Goal: Task Accomplishment & Management: Use online tool/utility

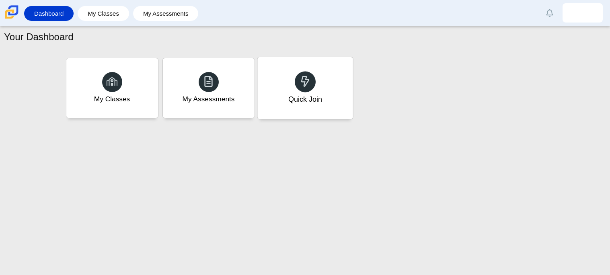
click at [268, 66] on div "Quick Join" at bounding box center [304, 88] width 95 height 62
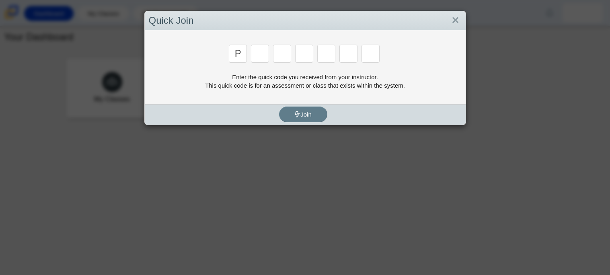
type input "p"
type input "2"
type input "p"
type input "b"
type input "c"
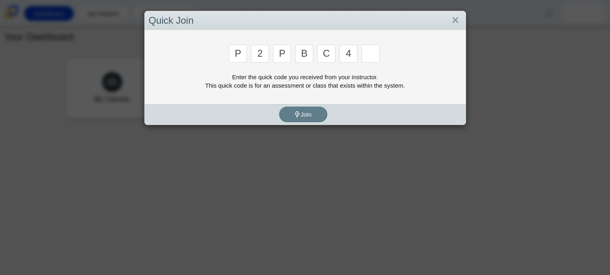
type input "4"
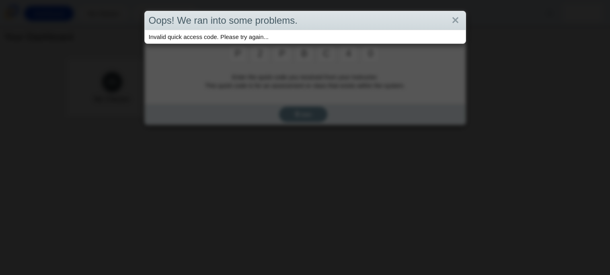
type input "0"
click at [336, 71] on div "Oops! We ran into some problems. Invalid quick access code. Please try again..." at bounding box center [305, 137] width 610 height 275
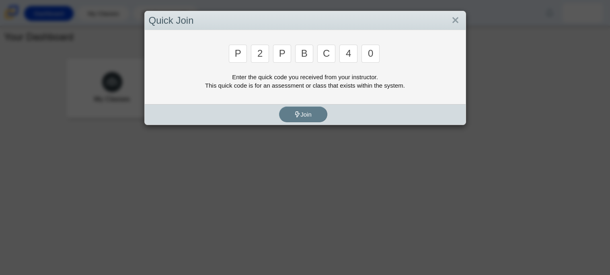
click at [335, 50] on input "c" at bounding box center [326, 54] width 18 height 18
click at [333, 49] on input "c" at bounding box center [326, 54] width 18 height 18
type input "t"
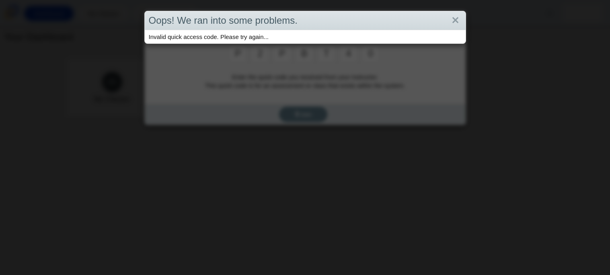
click at [364, 50] on div "Oops! We ran into some problems. Invalid quick access code. Please try again..." at bounding box center [305, 137] width 610 height 275
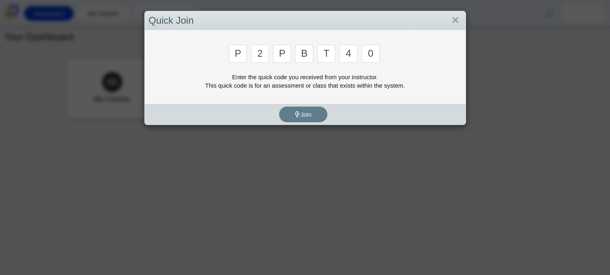
click at [373, 51] on input "0" at bounding box center [370, 54] width 18 height 18
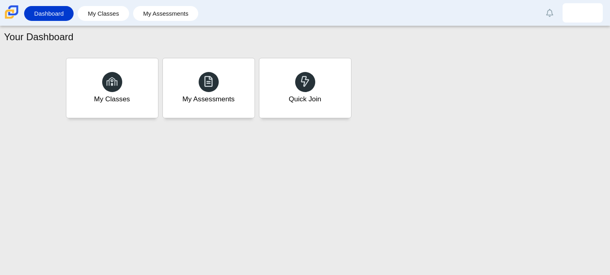
type input "9"
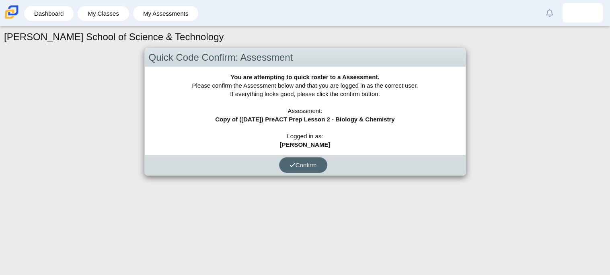
click at [289, 162] on span "Confirm" at bounding box center [302, 165] width 27 height 7
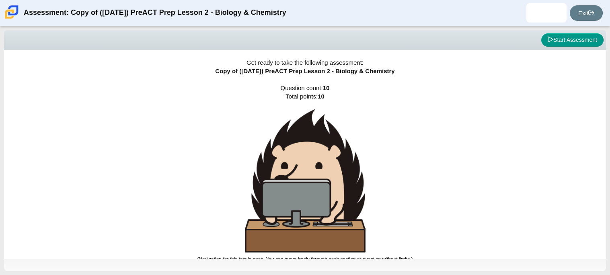
scroll to position [4, 0]
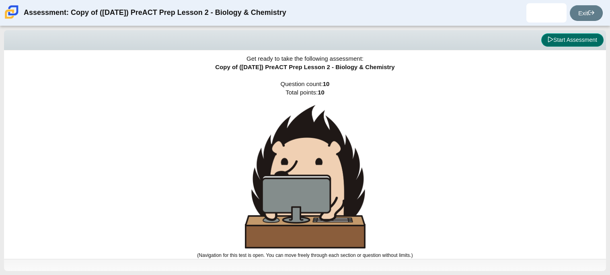
click at [552, 40] on button "Start Assessment" at bounding box center [572, 40] width 62 height 14
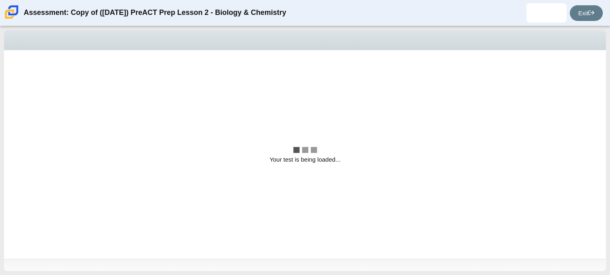
scroll to position [0, 0]
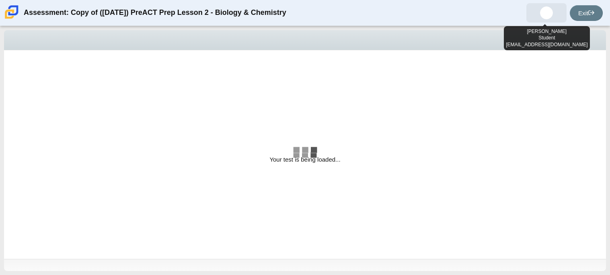
click at [546, 13] on img at bounding box center [546, 12] width 13 height 13
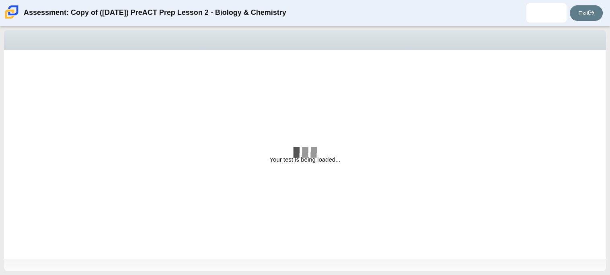
select select "88c27e0d-eae0-4ba9-ac20-9160ce6547ef"
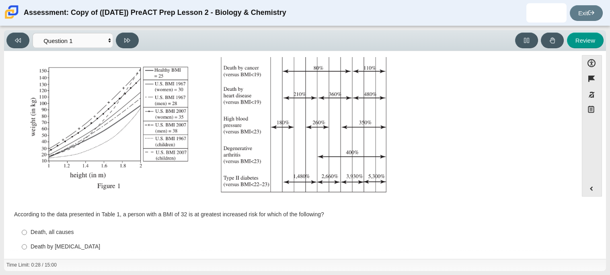
scroll to position [171, 0]
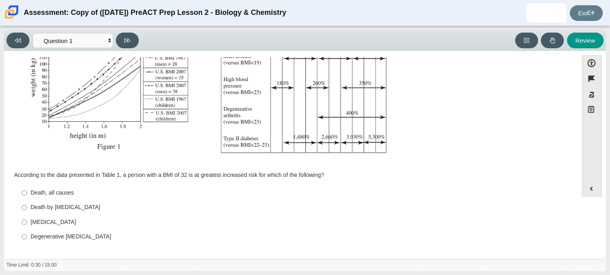
click at [31, 218] on label "Type II [MEDICAL_DATA] II [MEDICAL_DATA]" at bounding box center [291, 222] width 551 height 14
click at [27, 218] on input "Type II [MEDICAL_DATA] II [MEDICAL_DATA]" at bounding box center [24, 222] width 5 height 14
radio input "true"
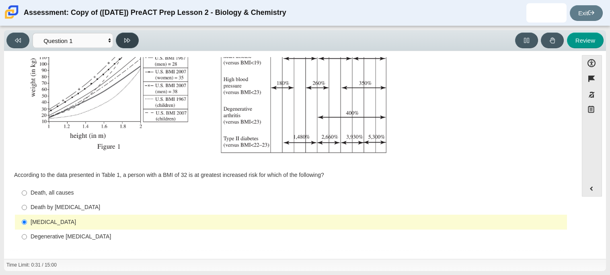
click at [130, 43] on button at bounding box center [127, 41] width 23 height 16
select select "f31ee183-ab53-48c9-9374-3a18949ab500"
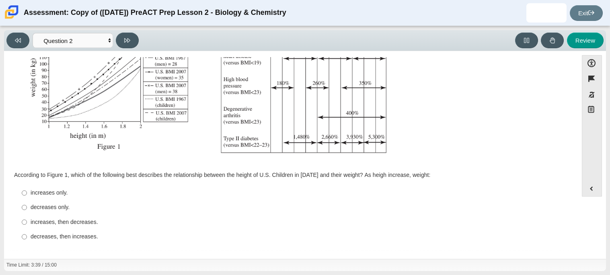
click at [45, 221] on div "increases, then decreases." at bounding box center [297, 222] width 533 height 8
click at [27, 221] on input "increases, then decreases. increases, then decreases." at bounding box center [24, 222] width 5 height 14
radio input "true"
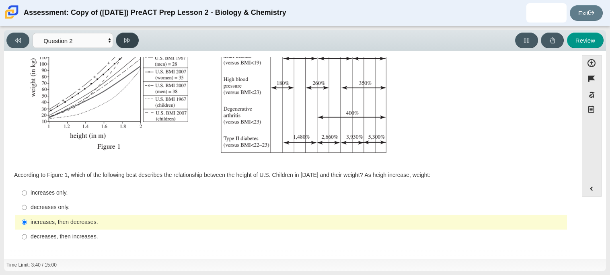
click at [131, 38] on button at bounding box center [127, 41] width 23 height 16
select select "45e82964-709e-4180-9336-970e18221224"
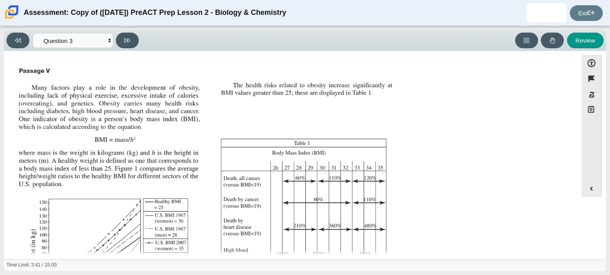
scroll to position [179, 0]
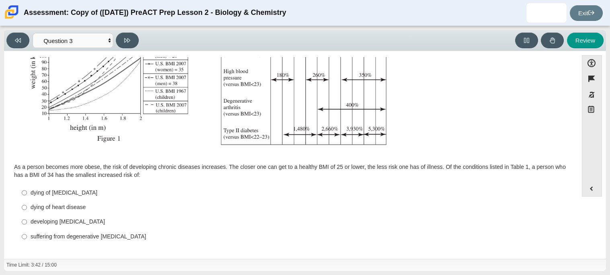
click at [34, 223] on div "developing [MEDICAL_DATA]" at bounding box center [297, 222] width 533 height 8
click at [27, 223] on input "developing [MEDICAL_DATA] developing [MEDICAL_DATA]" at bounding box center [24, 222] width 5 height 14
radio input "true"
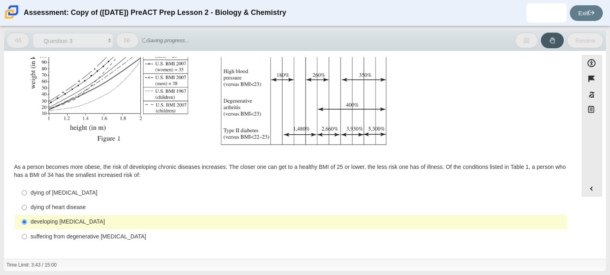
click at [48, 193] on div "dying of [MEDICAL_DATA]" at bounding box center [297, 193] width 533 height 8
click at [27, 193] on input "dying of [MEDICAL_DATA] dying of [MEDICAL_DATA]" at bounding box center [24, 192] width 5 height 14
radio input "true"
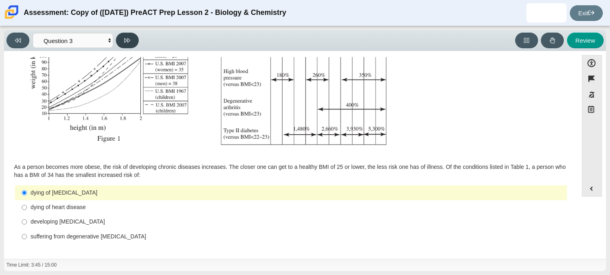
click at [128, 43] on button at bounding box center [127, 41] width 23 height 16
select select "71dcacfe-cf8b-4cdc-be22-b82c8aec5da2"
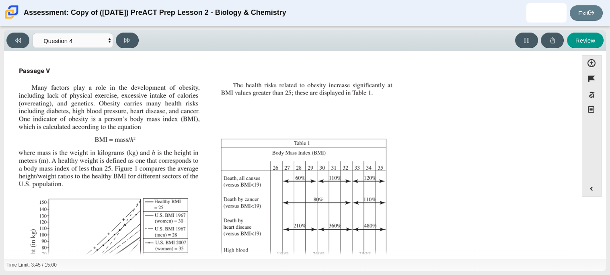
scroll to position [172, 0]
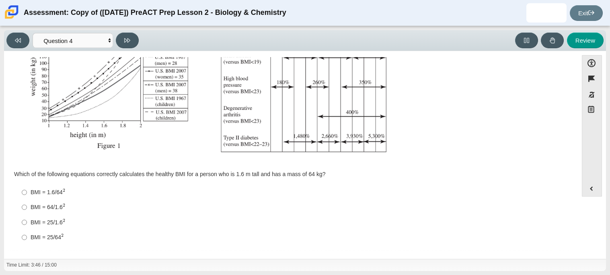
click at [44, 222] on div "BMI = 25/1.6 2" at bounding box center [297, 222] width 533 height 8
click at [27, 222] on input "BMI = 25/1.6 2 BMI = 25/1.62" at bounding box center [24, 222] width 5 height 15
radio input "true"
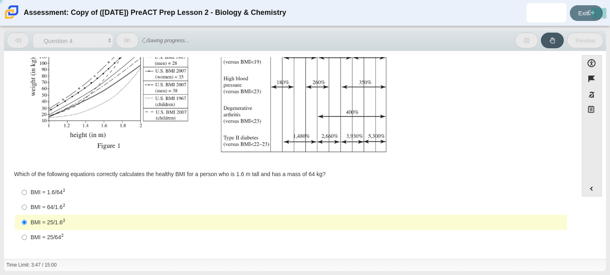
click at [49, 209] on div "BMI = 64/1.6 2" at bounding box center [297, 207] width 533 height 8
click at [27, 209] on input "BMI = 64/1.6 2 BMI = 64/1.62" at bounding box center [24, 207] width 5 height 15
radio input "true"
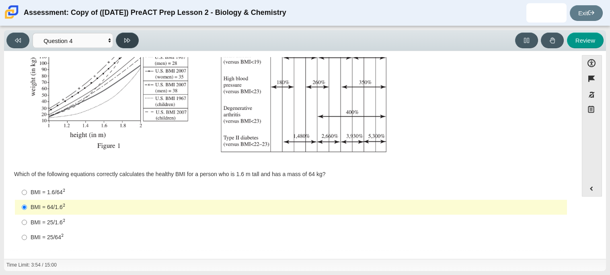
click at [124, 43] on button at bounding box center [127, 41] width 23 height 16
select select "c6558c8b-086a-4b4c-b582-9428309971ba"
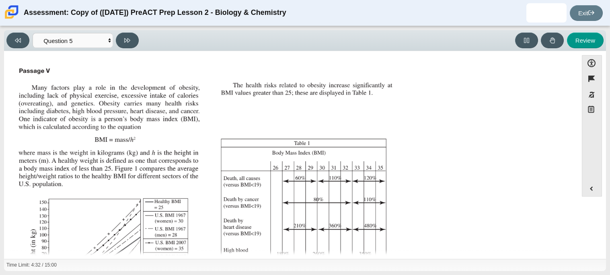
scroll to position [171, 0]
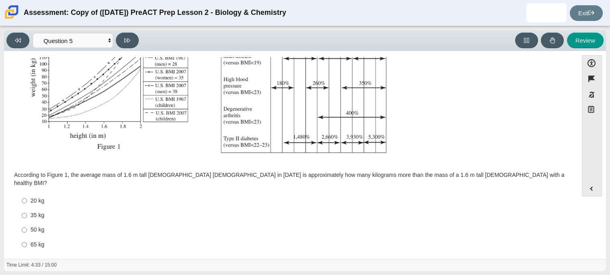
click at [37, 247] on div "Question According to Figure 1, the average mass of 1.6 m tall [DEMOGRAPHIC_DAT…" at bounding box center [291, 74] width 566 height 365
click at [40, 241] on label "65 kg 65 kg" at bounding box center [291, 244] width 551 height 14
click at [27, 241] on input "65 kg 65 kg" at bounding box center [24, 244] width 5 height 14
radio input "true"
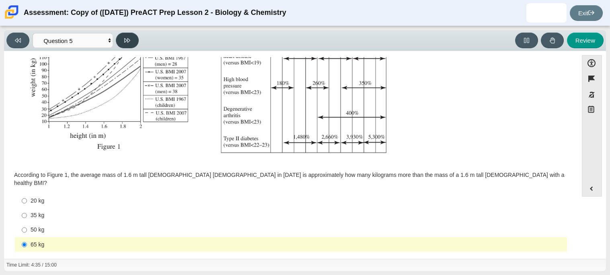
click at [128, 37] on icon at bounding box center [127, 40] width 6 height 6
select select "74d98ab6-2529-481e-9250-4e9263ec31cd"
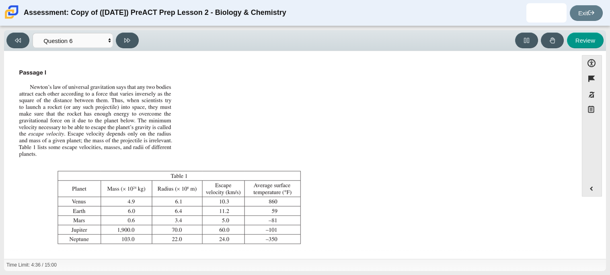
scroll to position [92, 0]
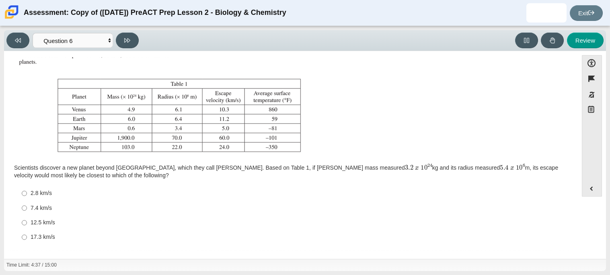
click at [49, 225] on div "12.5 km/s" at bounding box center [297, 223] width 533 height 8
click at [27, 225] on input "12.5 km/s 12.5 km/s" at bounding box center [24, 223] width 5 height 14
radio input "true"
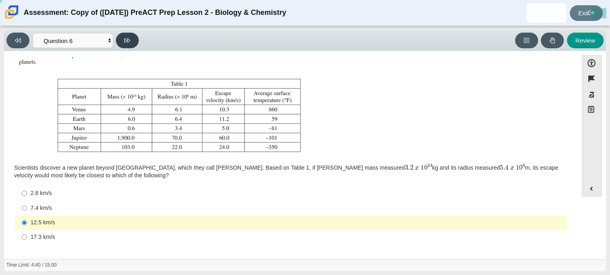
click at [129, 39] on icon at bounding box center [127, 40] width 6 height 6
select select "31694628-7769-4744-9964-d3ed6115c03c"
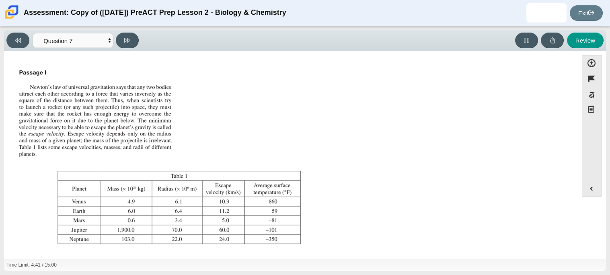
scroll to position [84, 0]
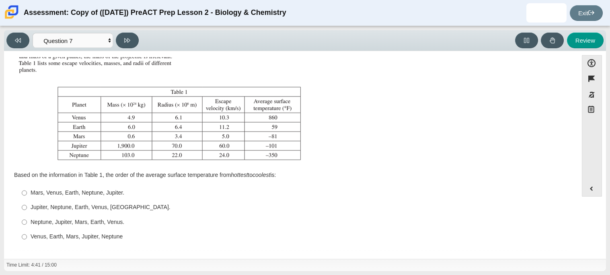
click at [78, 197] on label "Mars, Venus, Earth, Neptune, Jupiter. Mars, Venus, Earth, Neptune, Jupiter." at bounding box center [291, 193] width 551 height 14
click at [27, 197] on input "Mars, Venus, Earth, Neptune, Jupiter. Mars, Venus, Earth, Neptune, Jupiter." at bounding box center [24, 193] width 5 height 14
radio input "true"
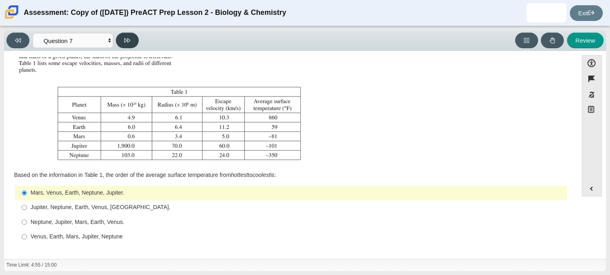
click at [128, 47] on button at bounding box center [127, 41] width 23 height 16
select select "02960795-9514-4c41-985f-77b6951c8514"
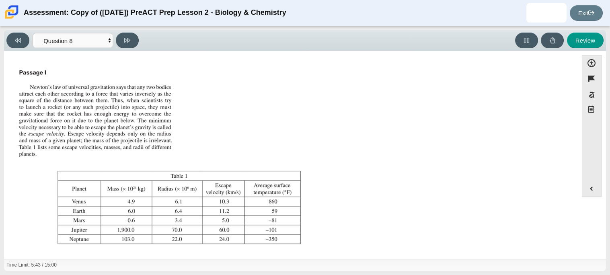
scroll to position [92, 0]
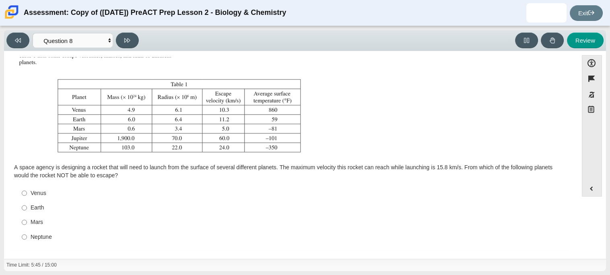
click at [39, 224] on div "Mars" at bounding box center [297, 222] width 533 height 8
click at [27, 224] on input "Mars Mars" at bounding box center [24, 222] width 5 height 14
radio input "true"
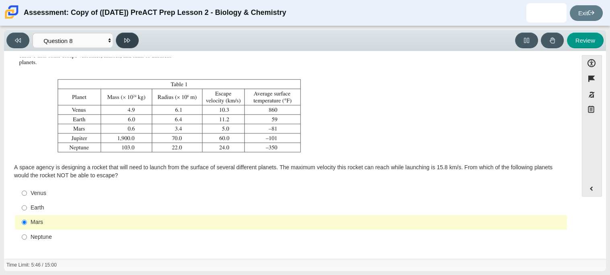
click at [120, 43] on button at bounding box center [127, 41] width 23 height 16
select select "ef19177f-9eb9-441f-a0b9-65cd4e602bb5"
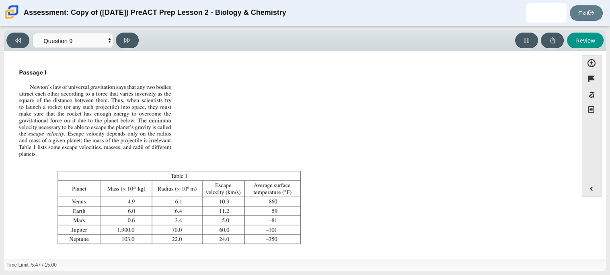
scroll to position [84, 0]
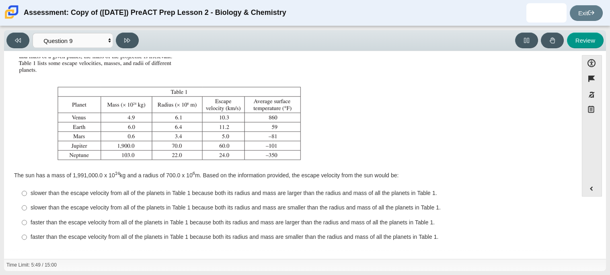
click at [105, 237] on div "faster than the escape velocity from all of the planets in Table 1 because both…" at bounding box center [297, 237] width 533 height 8
click at [27, 237] on input "faster than the escape velocity from all of the planets in Table 1 because both…" at bounding box center [24, 237] width 5 height 14
radio input "true"
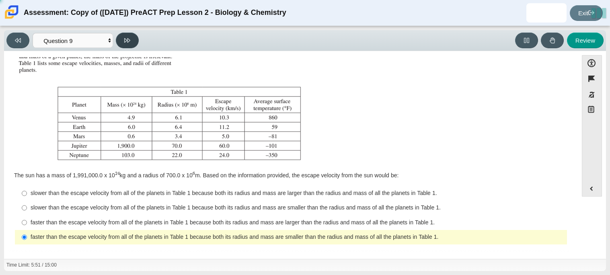
click at [128, 41] on icon at bounding box center [127, 40] width 6 height 4
select select "b9bf8baa-c570-4e7d-b5c0-da6c71b27e9c"
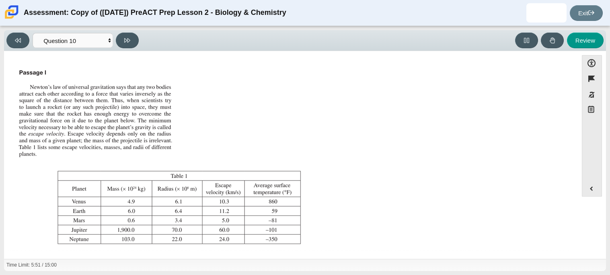
scroll to position [92, 0]
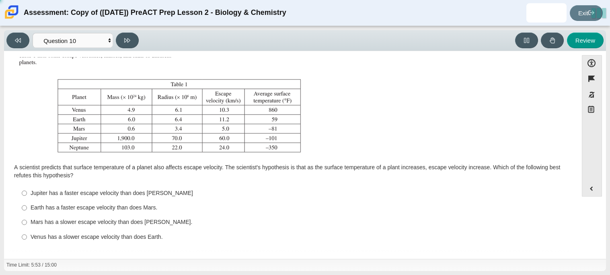
click at [117, 205] on div "Earth has a faster escape velocity than does Mars." at bounding box center [297, 208] width 533 height 8
click at [27, 205] on input "Earth has a faster escape velocity than does Mars. Earth has a faster escape ve…" at bounding box center [24, 208] width 5 height 14
radio input "true"
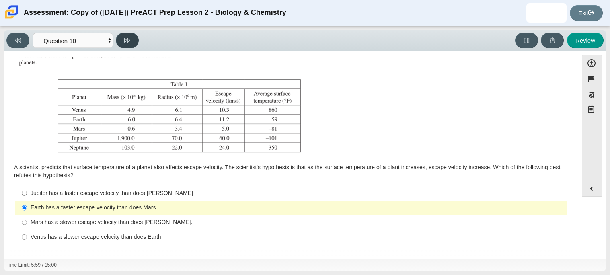
click at [117, 44] on button at bounding box center [127, 41] width 23 height 16
select select "review"
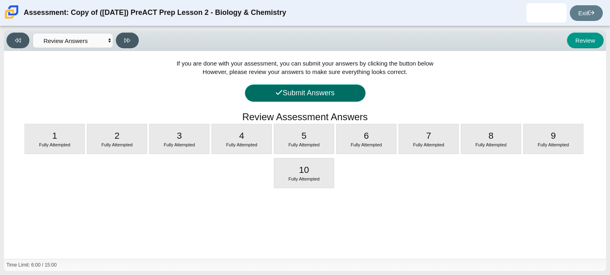
click at [296, 96] on button "Submit Answers" at bounding box center [305, 92] width 121 height 17
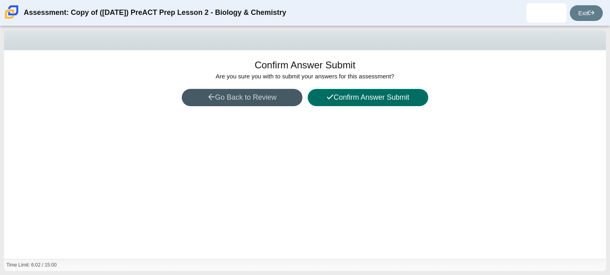
click at [331, 92] on button "Confirm Answer Submit" at bounding box center [368, 97] width 121 height 17
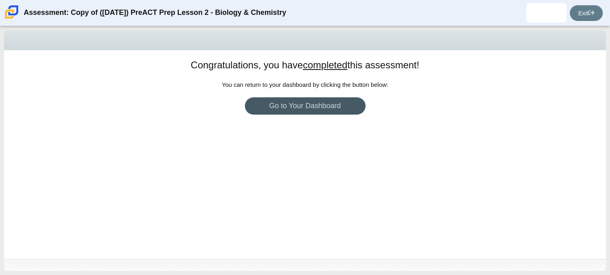
click at [548, 23] on div "Assessment: Copy of ([DATE]) PreACT Prep Lesson 2 - Biology & Chemistry Exit" at bounding box center [305, 13] width 610 height 26
click at [535, 17] on span at bounding box center [546, 12] width 40 height 19
